Goal: Transaction & Acquisition: Purchase product/service

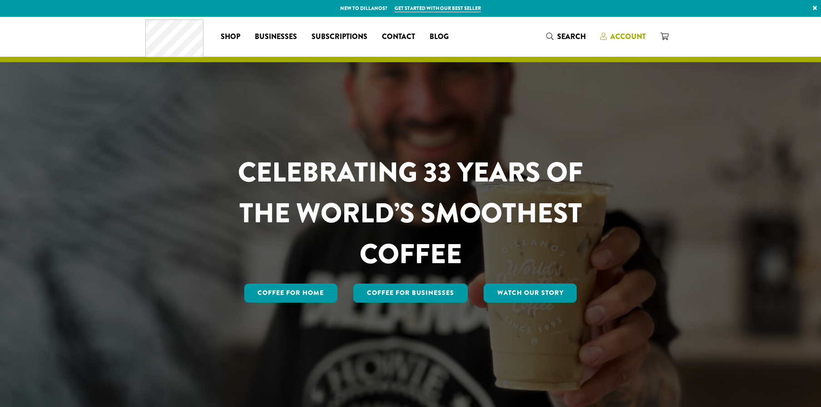
click at [627, 38] on span "Account" at bounding box center [627, 36] width 35 height 10
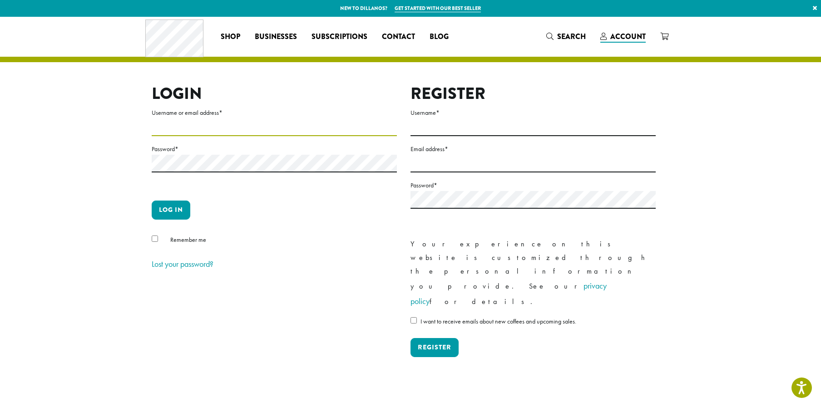
click at [246, 128] on input "Username or email address *" at bounding box center [274, 128] width 245 height 18
type input "**********"
click at [152, 201] on button "Log in" at bounding box center [171, 210] width 39 height 19
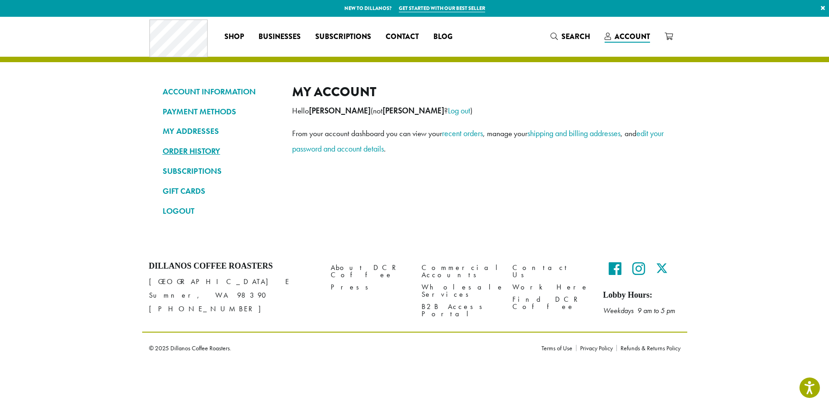
click at [199, 152] on link "ORDER HISTORY" at bounding box center [221, 150] width 116 height 15
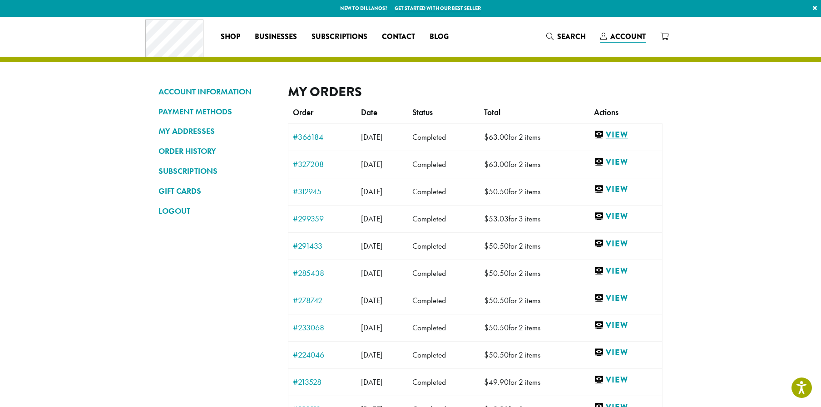
click at [624, 138] on link "View" at bounding box center [626, 134] width 64 height 11
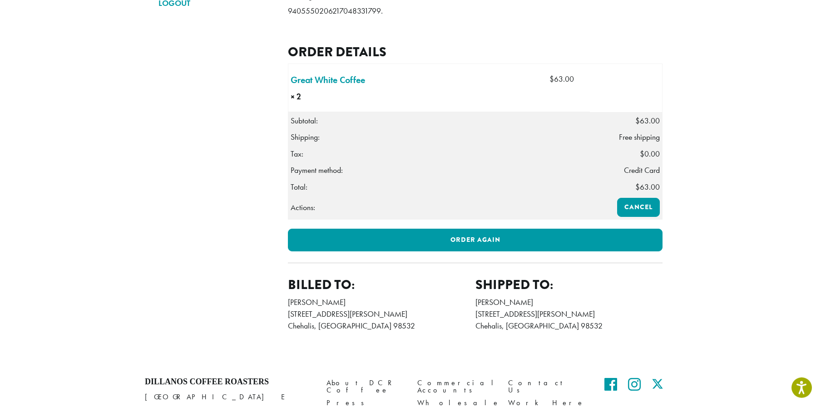
scroll to position [232, 0]
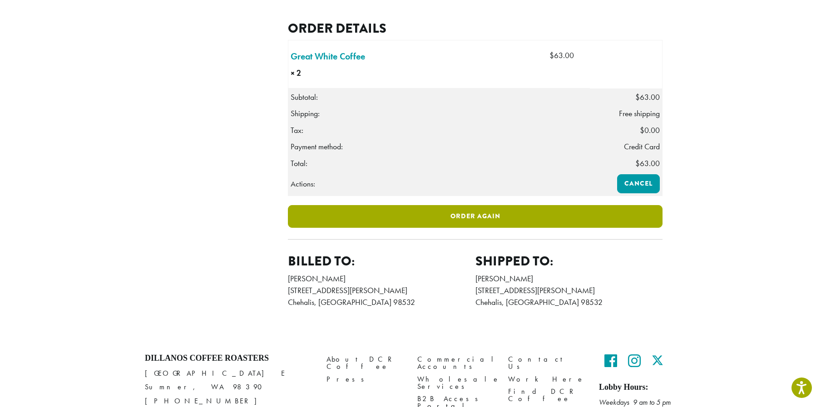
click at [545, 228] on link "Order again" at bounding box center [475, 216] width 375 height 23
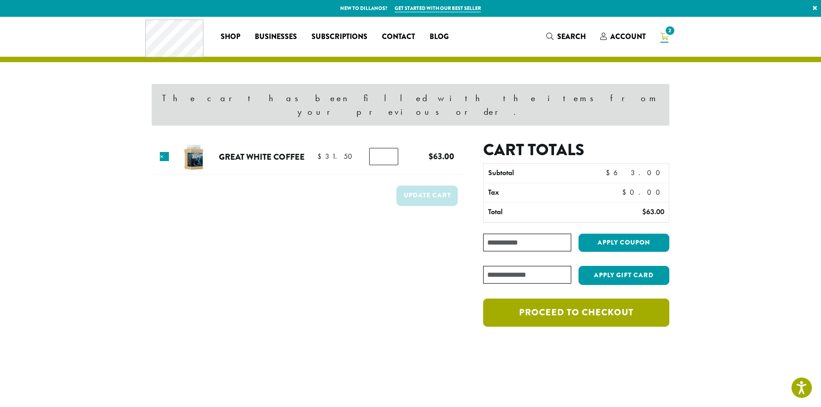
click at [572, 301] on link "Proceed to checkout" at bounding box center [576, 313] width 186 height 28
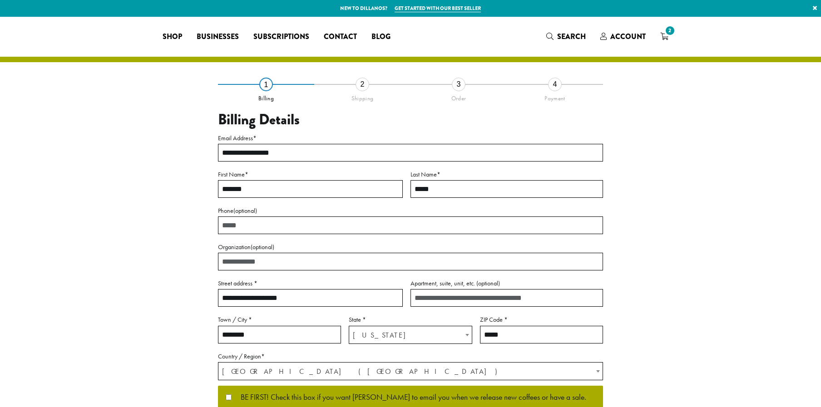
select select "**"
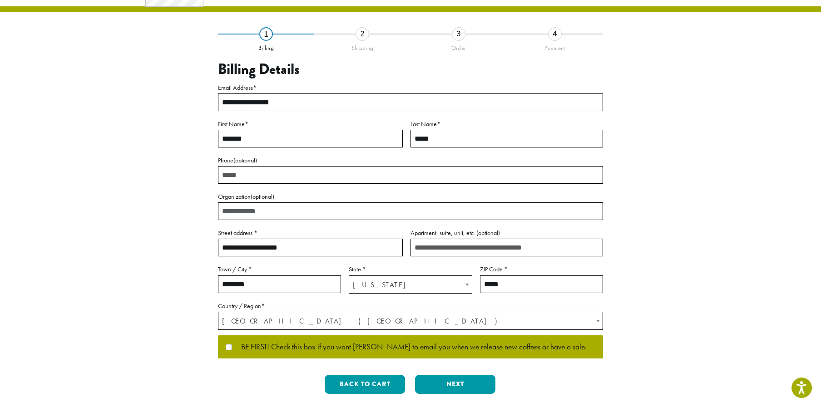
scroll to position [93, 0]
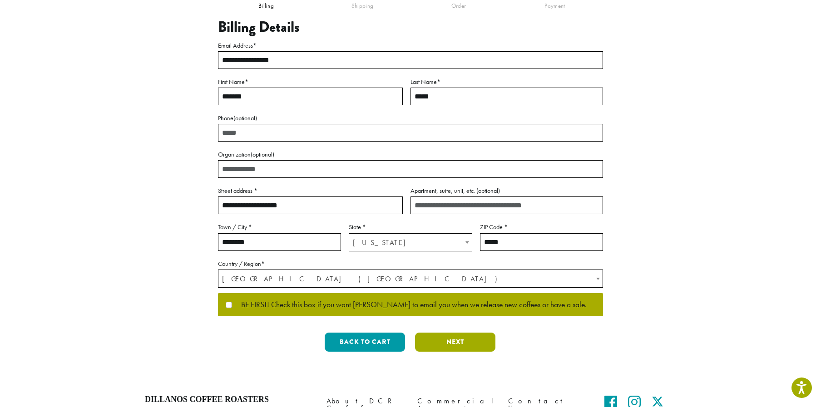
click at [464, 341] on button "Next" at bounding box center [455, 342] width 80 height 19
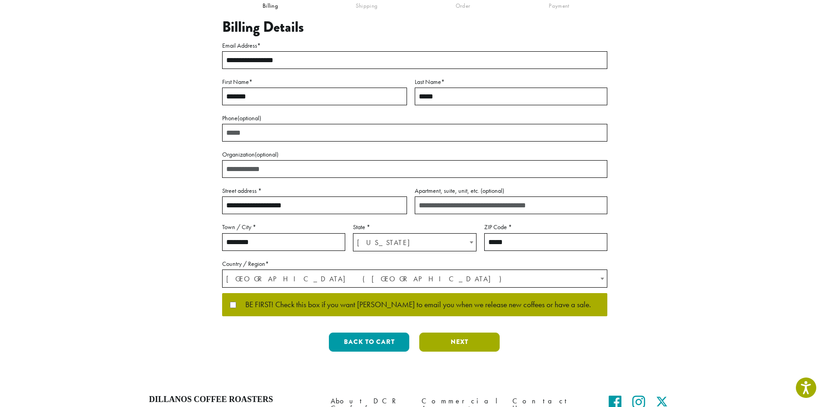
scroll to position [0, 0]
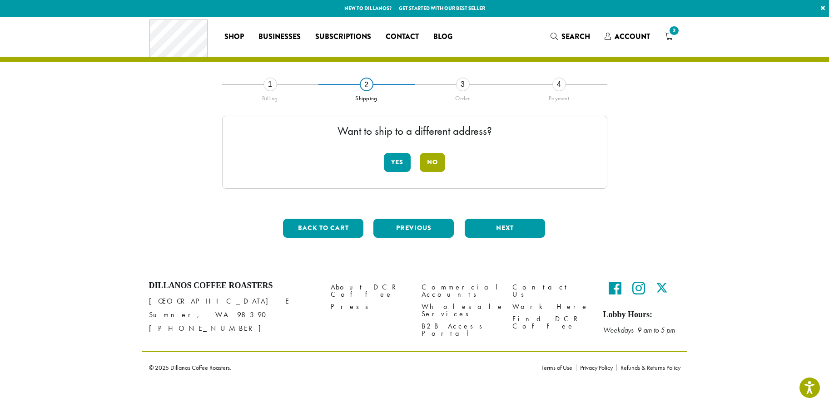
click at [434, 165] on button "No" at bounding box center [432, 162] width 25 height 19
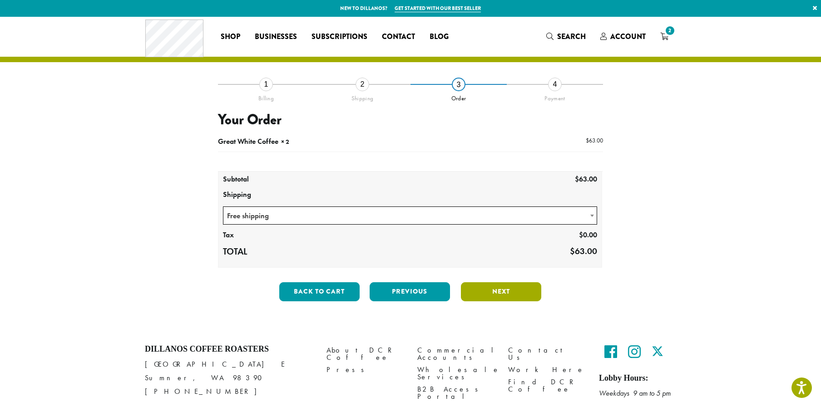
click at [496, 297] on button "Next" at bounding box center [501, 291] width 80 height 19
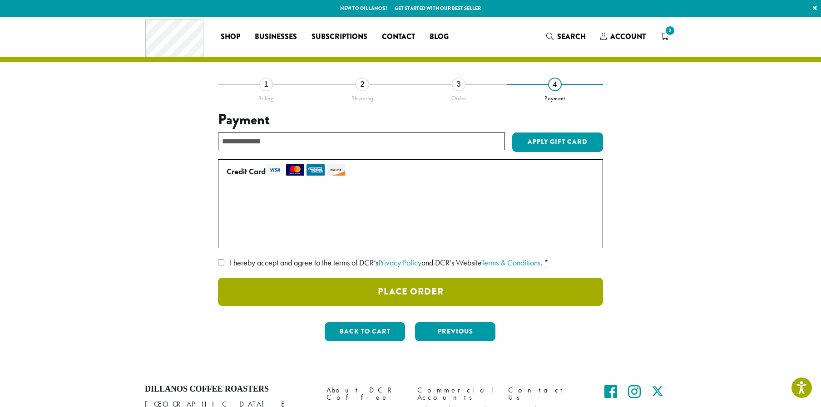
click at [293, 287] on button "Place Order" at bounding box center [410, 292] width 385 height 28
